Goal: Book appointment/travel/reservation

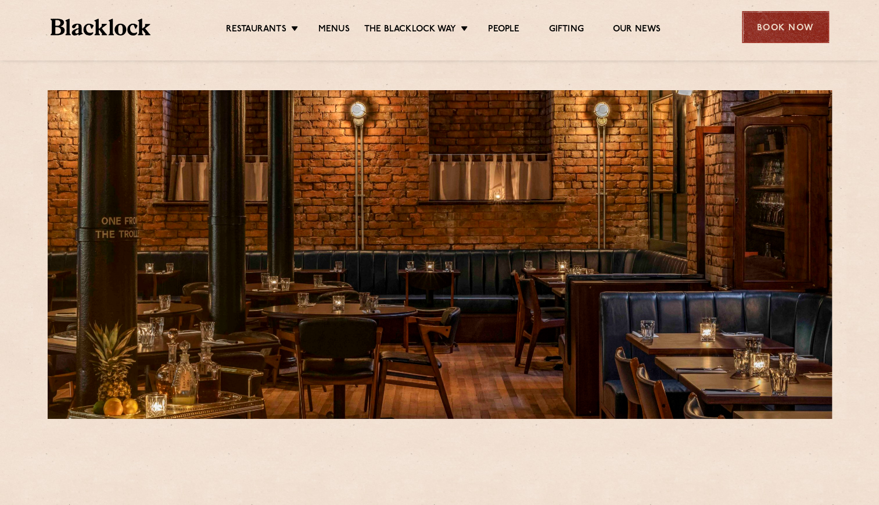
click at [775, 19] on div "Book Now" at bounding box center [785, 27] width 87 height 32
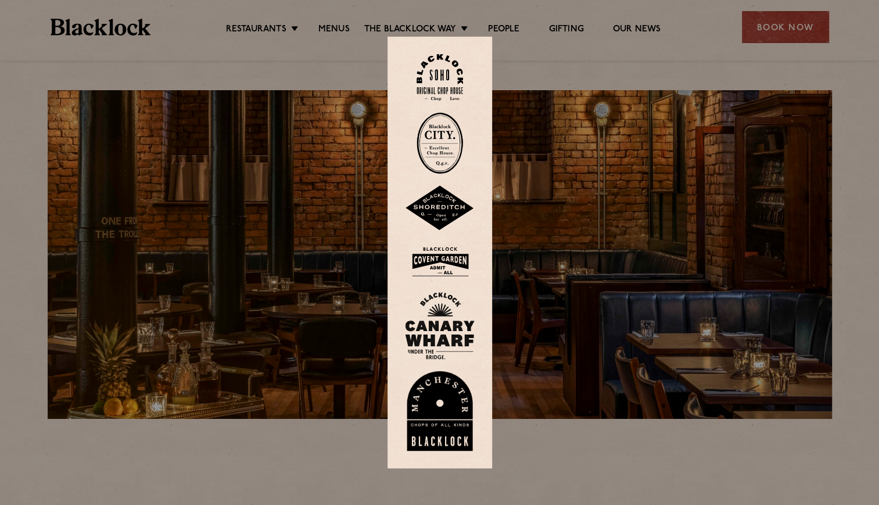
click at [455, 380] on img at bounding box center [440, 411] width 70 height 80
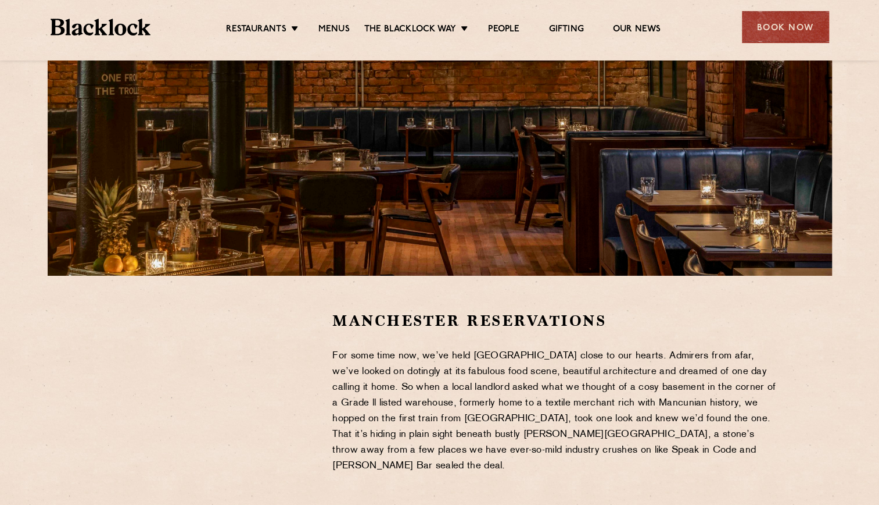
scroll to position [282, 0]
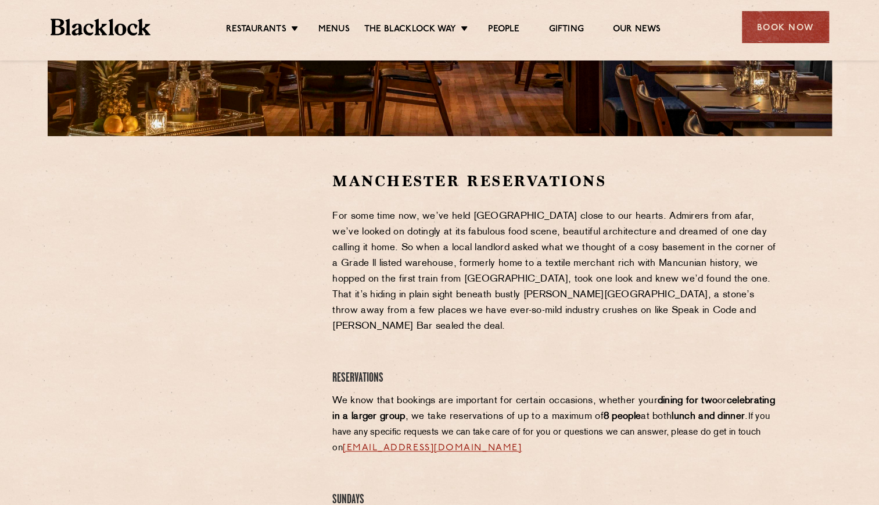
click at [288, 260] on div at bounding box center [208, 258] width 214 height 175
click at [343, 21] on ul "Restaurants Soho City Shoreditch Covent Garden Canary Wharf Manchester Birmingh…" at bounding box center [443, 27] width 585 height 19
click at [338, 31] on link "Menus" at bounding box center [334, 30] width 31 height 13
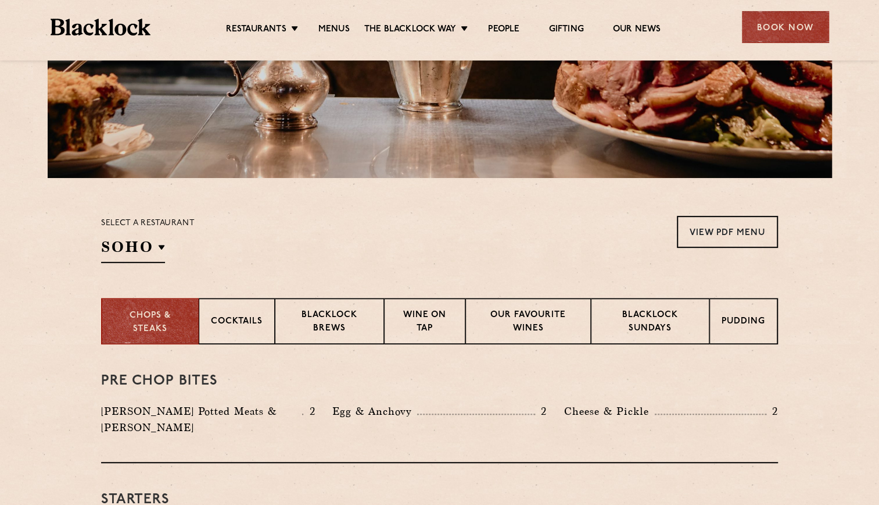
scroll to position [245, 0]
